Goal: Information Seeking & Learning: Learn about a topic

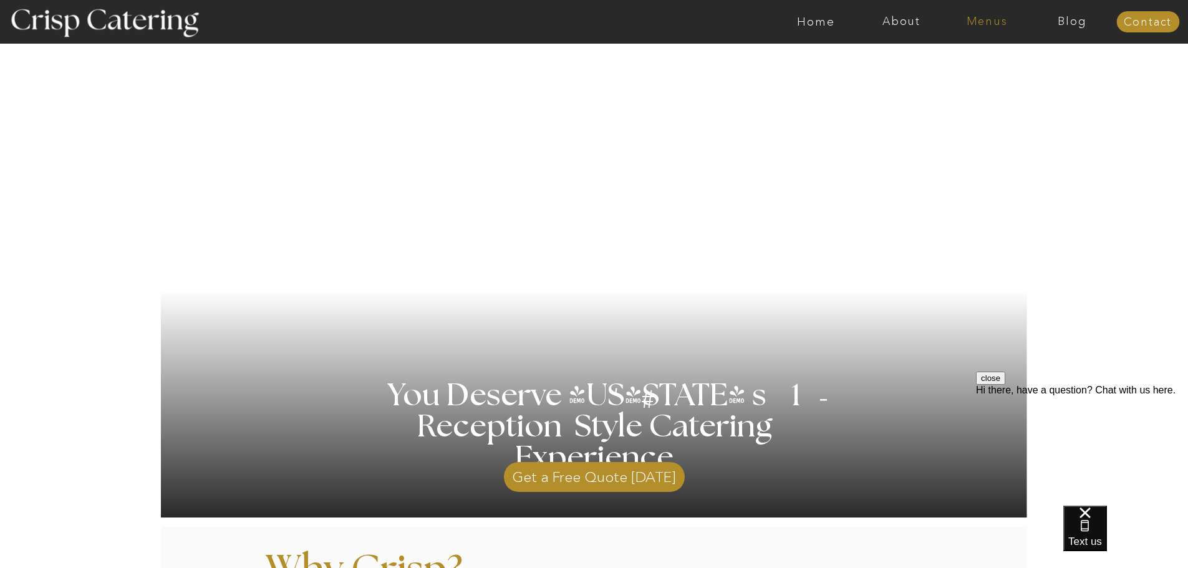
click at [994, 19] on nav "Menus" at bounding box center [986, 22] width 85 height 12
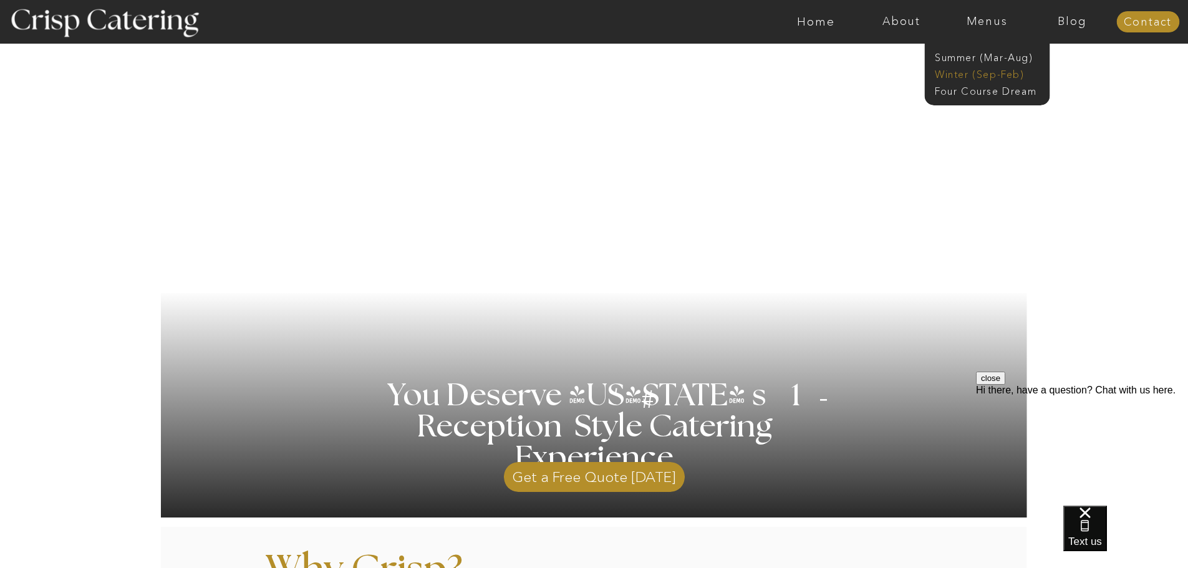
click at [966, 72] on nav "Winter (Sep-Feb)" at bounding box center [986, 73] width 102 height 12
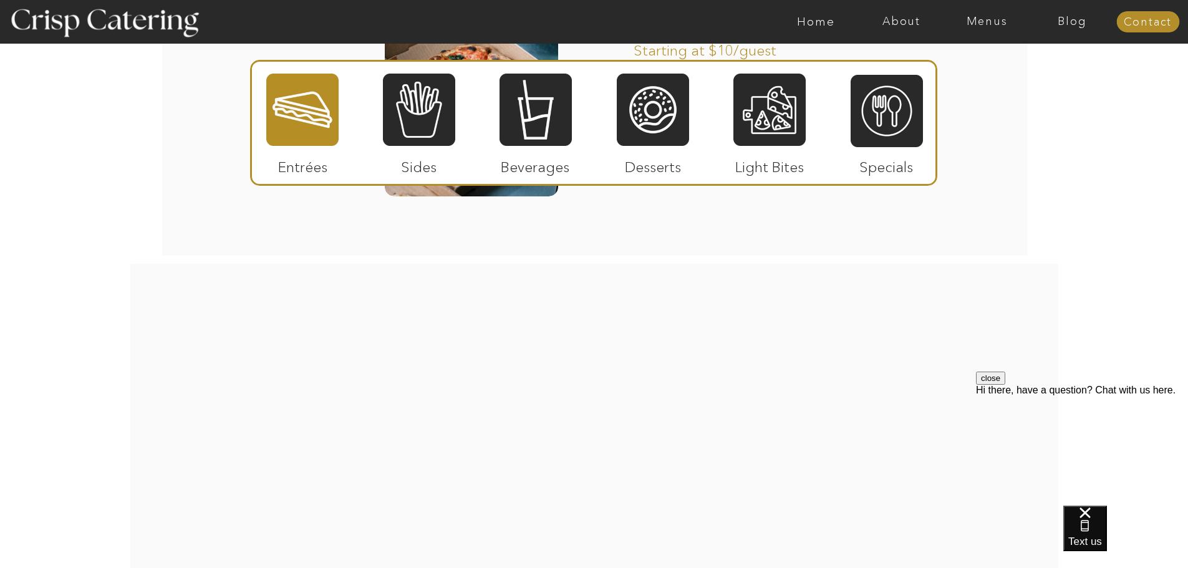
scroll to position [2369, 0]
